Goal: Information Seeking & Learning: Learn about a topic

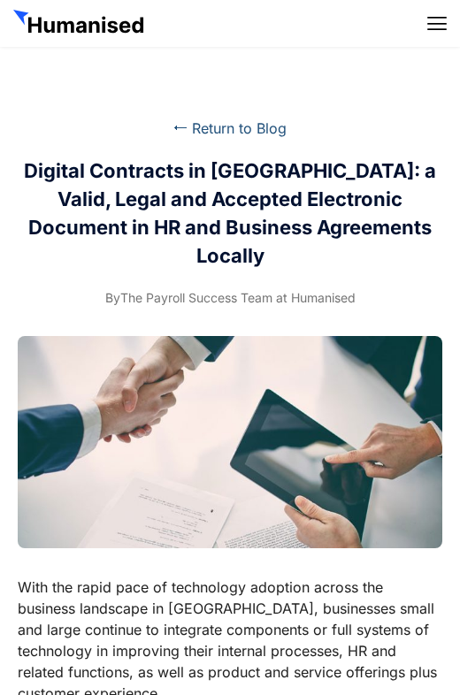
click at [239, 130] on link "⭠ Return to Blog" at bounding box center [229, 128] width 113 height 18
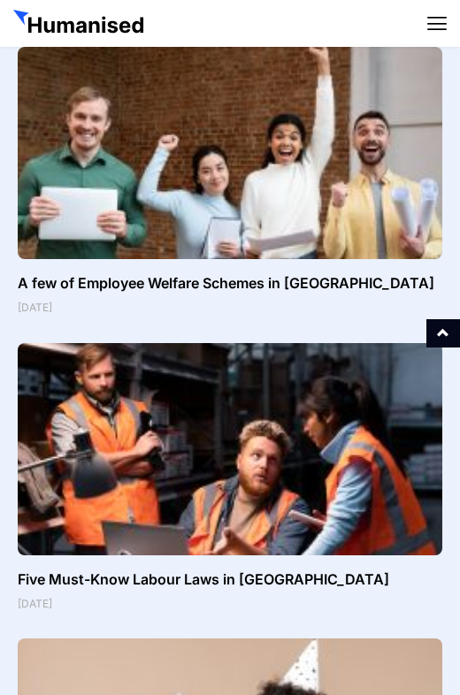
scroll to position [1064, 0]
